Goal: Check status: Check status

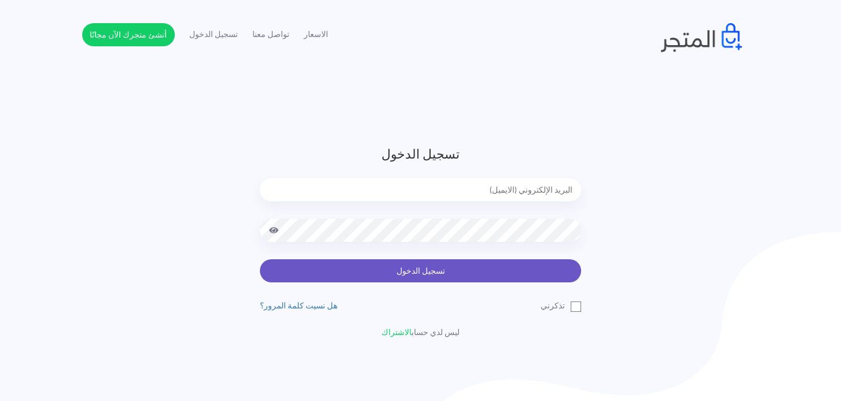
type input "[EMAIL_ADDRESS][DOMAIN_NAME]"
click at [410, 275] on button "تسجيل الدخول" at bounding box center [420, 270] width 321 height 23
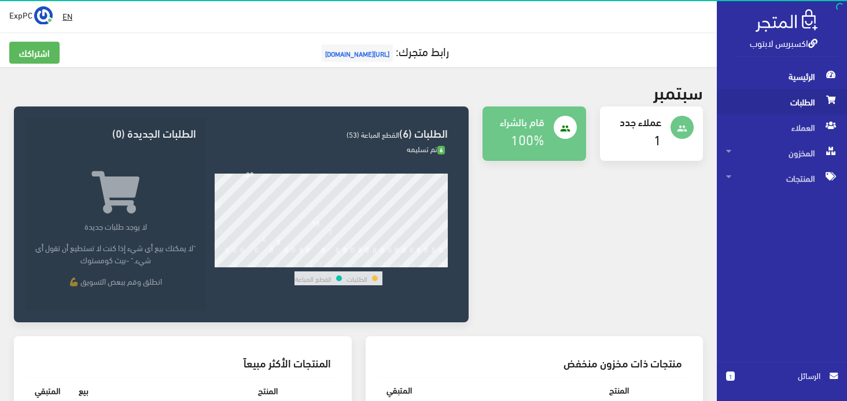
click at [788, 106] on span "الطلبات" at bounding box center [782, 101] width 112 height 25
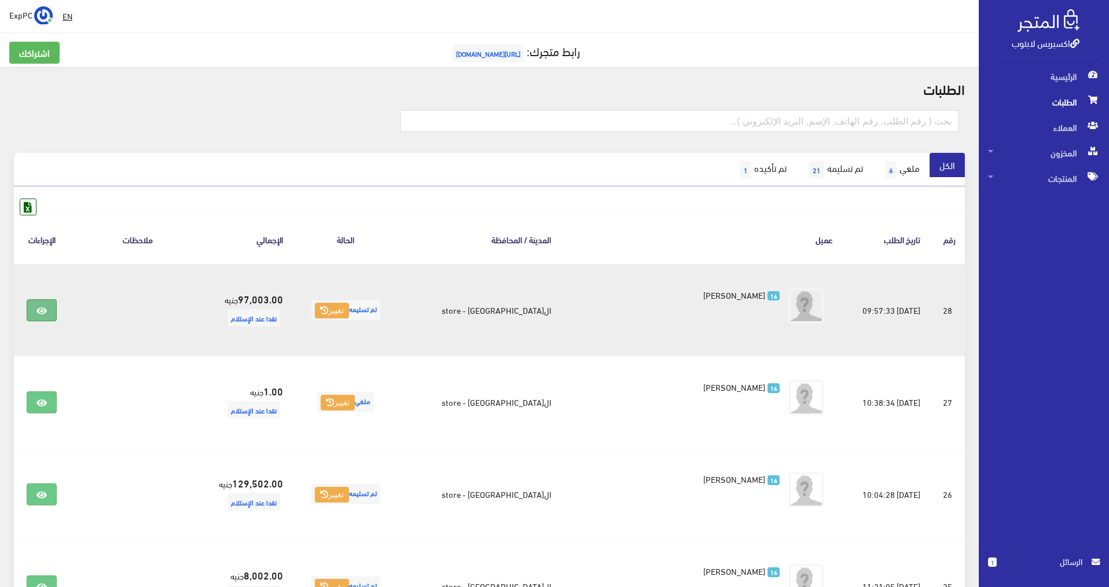
click at [56, 313] on link at bounding box center [42, 310] width 30 height 22
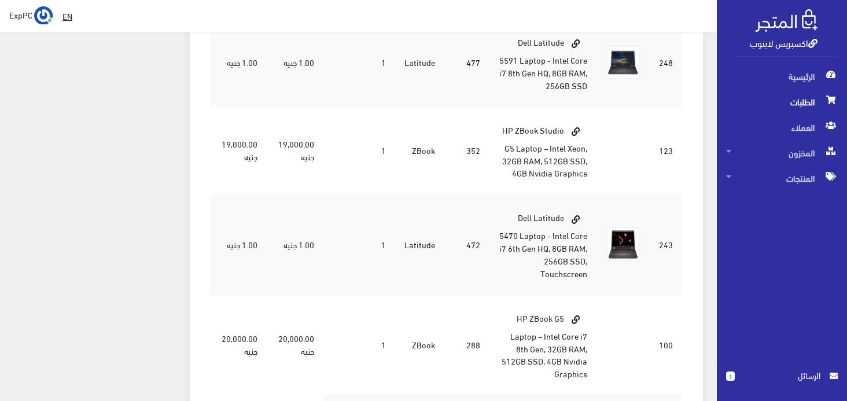
scroll to position [637, 0]
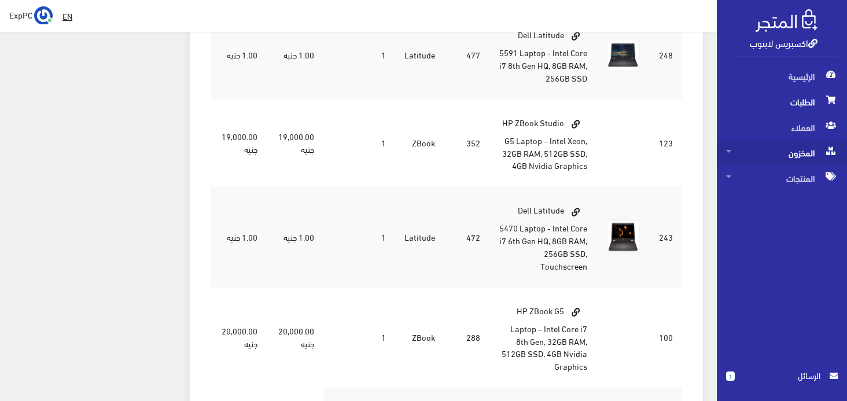
click at [797, 155] on span "المخزون" at bounding box center [782, 152] width 112 height 25
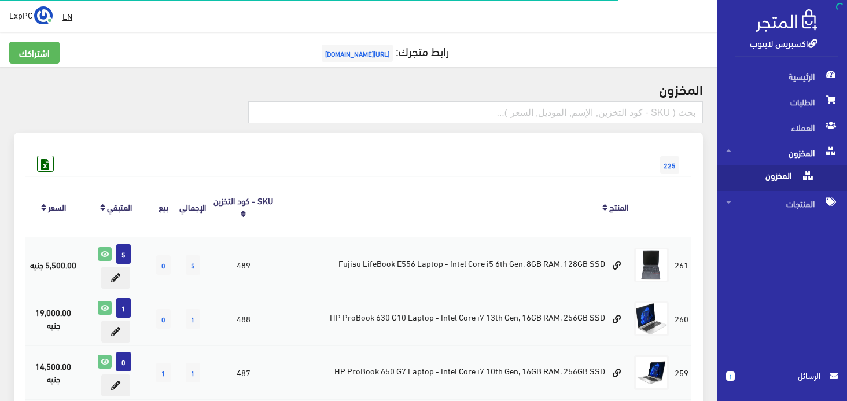
click at [793, 172] on span "المخزون" at bounding box center [770, 178] width 88 height 25
click at [601, 109] on input "text" at bounding box center [475, 112] width 455 height 22
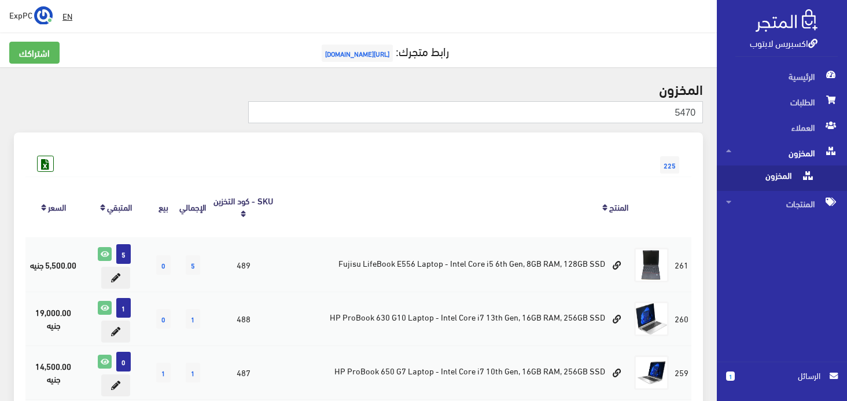
type input "5470"
